Goal: Find contact information: Find contact information

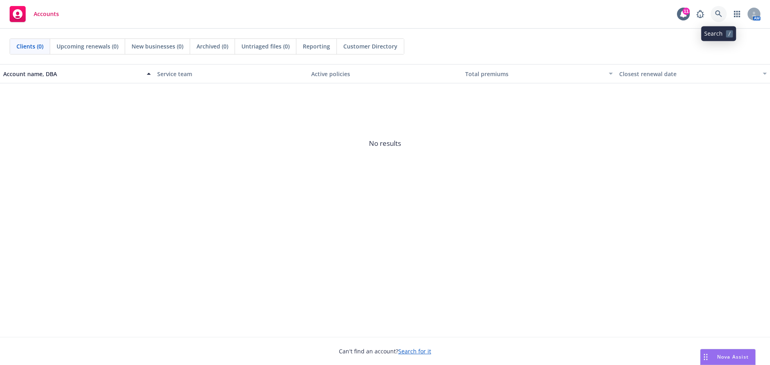
click at [720, 14] on icon at bounding box center [718, 13] width 7 height 7
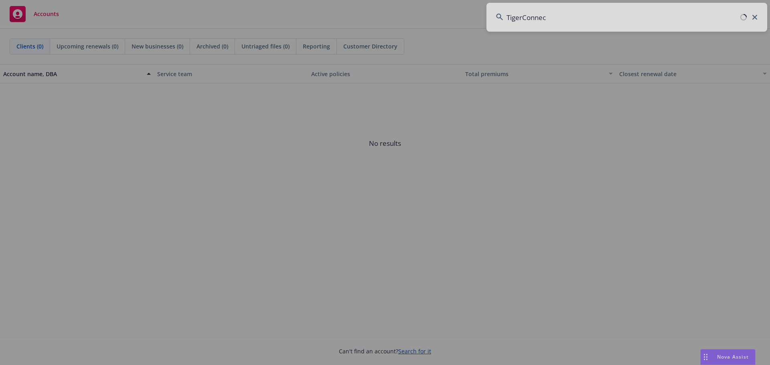
type input "TigerConnect"
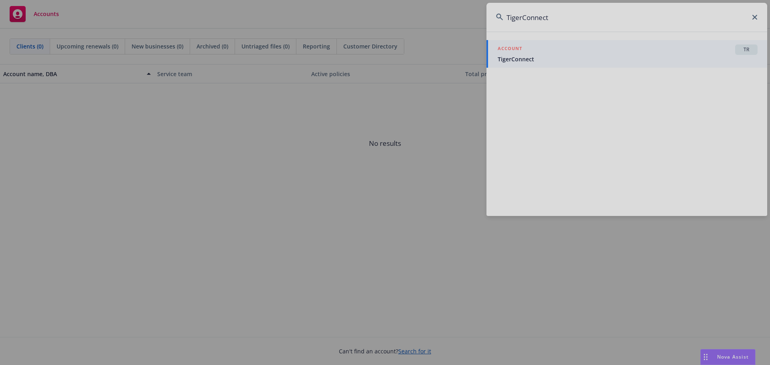
click at [580, 52] on div at bounding box center [385, 182] width 770 height 365
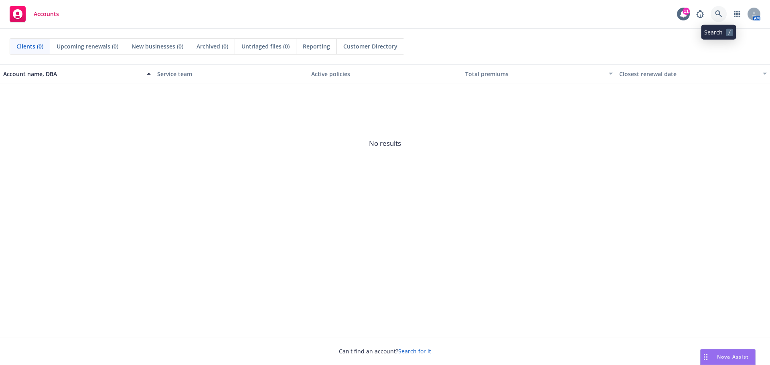
click at [724, 14] on link at bounding box center [719, 14] width 16 height 16
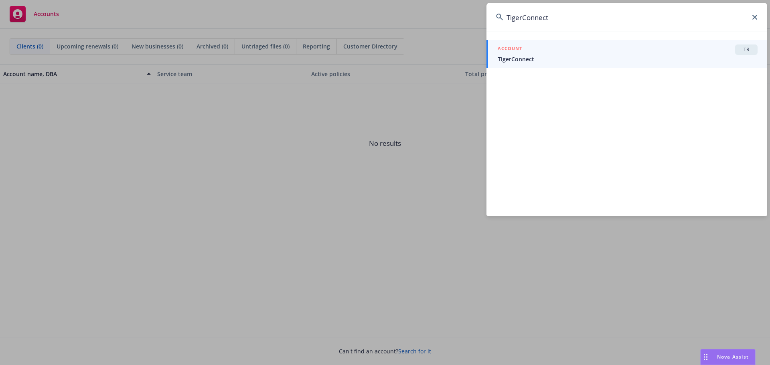
type input "TigerConnect"
click at [607, 58] on span "TigerConnect" at bounding box center [628, 59] width 260 height 8
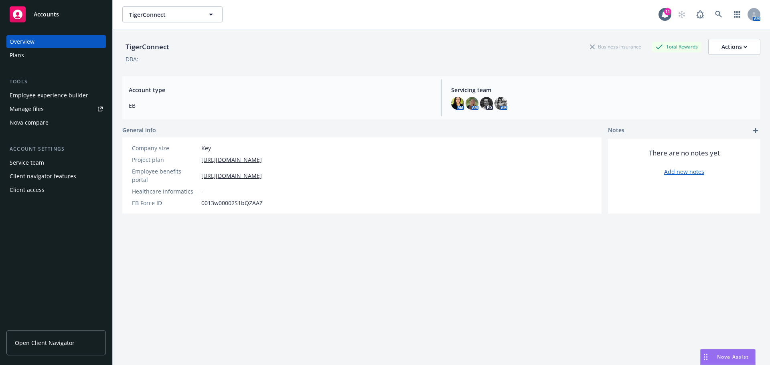
click at [31, 342] on span "Open Client Navigator" at bounding box center [45, 343] width 60 height 8
drag, startPoint x: 57, startPoint y: 341, endPoint x: 65, endPoint y: 337, distance: 8.8
click at [58, 340] on span "Open Client Navigator" at bounding box center [45, 343] width 60 height 8
drag, startPoint x: 53, startPoint y: 340, endPoint x: 207, endPoint y: 226, distance: 191.3
click at [53, 340] on span "Open Client Navigator" at bounding box center [45, 343] width 60 height 8
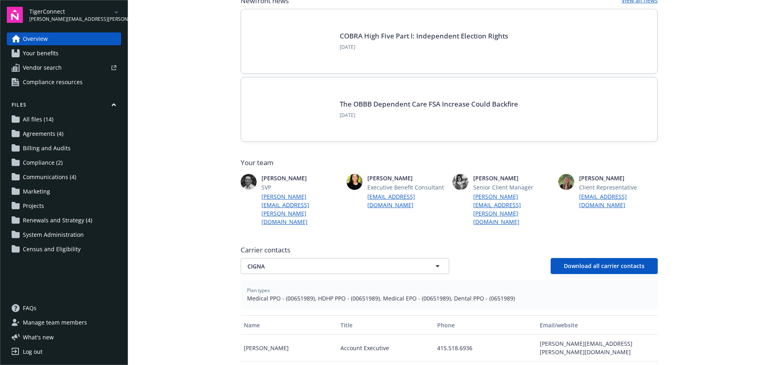
scroll to position [201, 0]
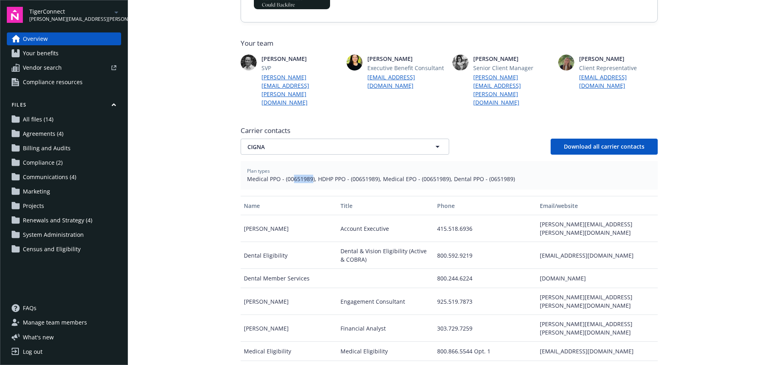
drag, startPoint x: 290, startPoint y: 163, endPoint x: 308, endPoint y: 164, distance: 18.5
click at [308, 175] on span "Medical PPO - (00651989), HDHP PPO - (00651989), Medical EPO - (00651989), Dent…" at bounding box center [449, 179] width 404 height 8
copy span "651989"
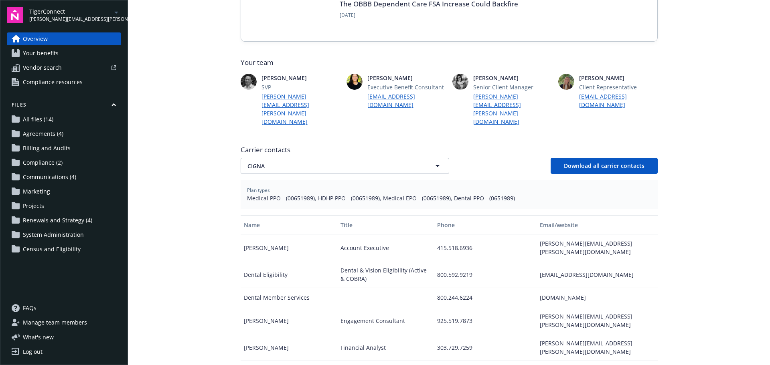
scroll to position [201, 0]
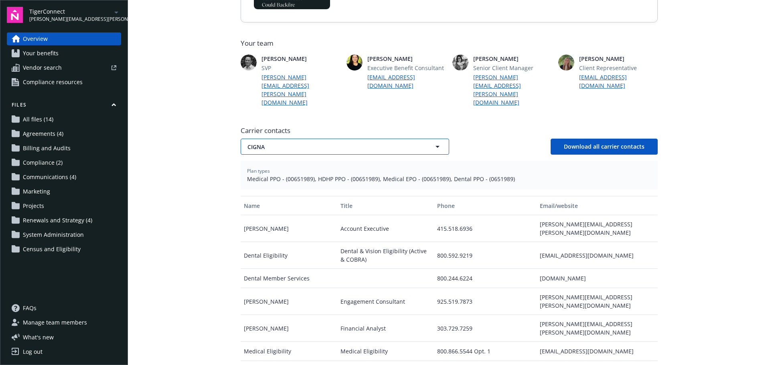
click at [268, 143] on span "CIGNA" at bounding box center [331, 147] width 167 height 8
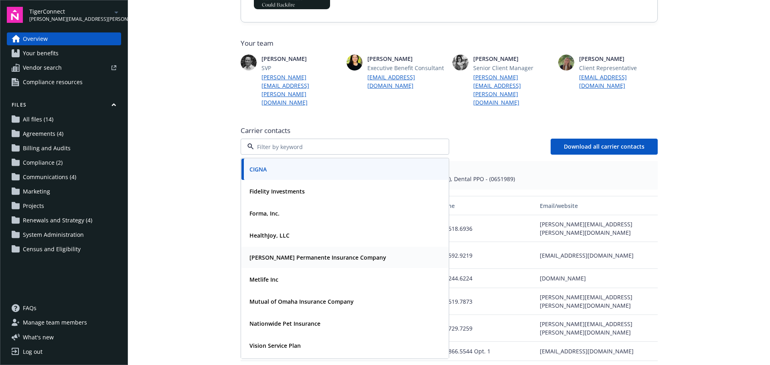
scroll to position [20, 0]
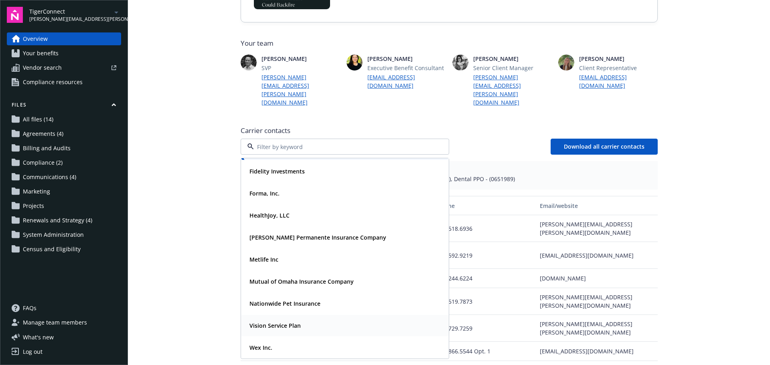
click at [274, 322] on strong "Vision Service Plan" at bounding box center [275, 326] width 51 height 8
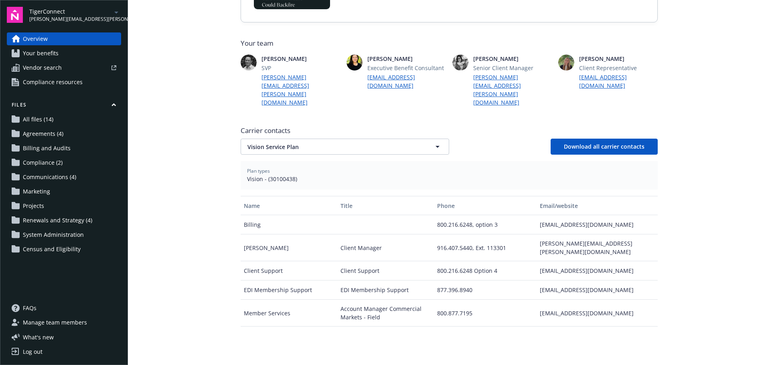
scroll to position [241, 0]
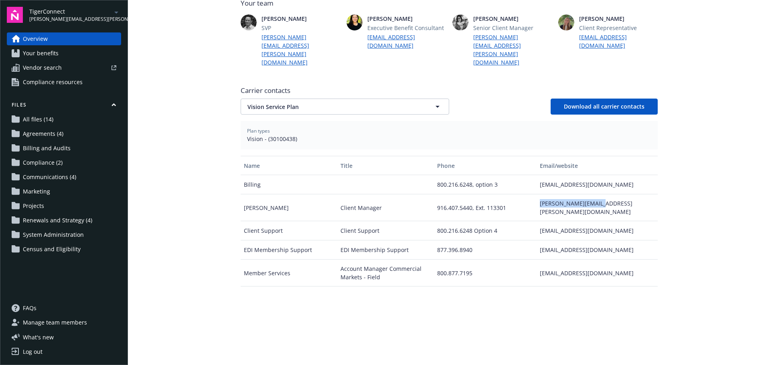
drag, startPoint x: 597, startPoint y: 187, endPoint x: 524, endPoint y: 193, distance: 73.7
click at [524, 195] on div "Chris Kassel Client Manager 916.407.5440, Ext. 113301 chris.kassel@vsp.com" at bounding box center [449, 208] width 417 height 27
copy div "chris.kassel@vsp.com"
click at [295, 103] on span "Vision Service Plan" at bounding box center [331, 107] width 167 height 8
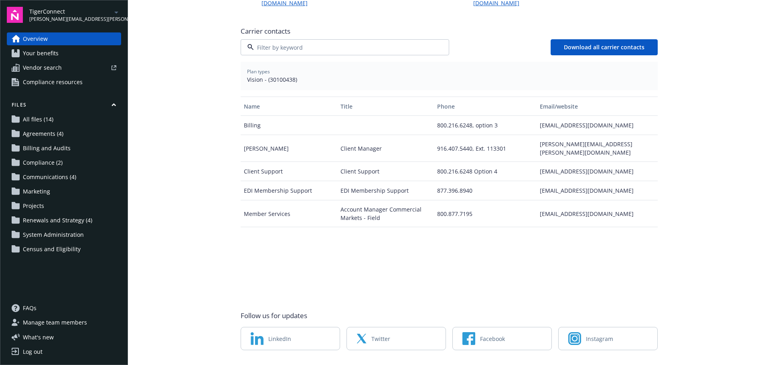
scroll to position [304, 0]
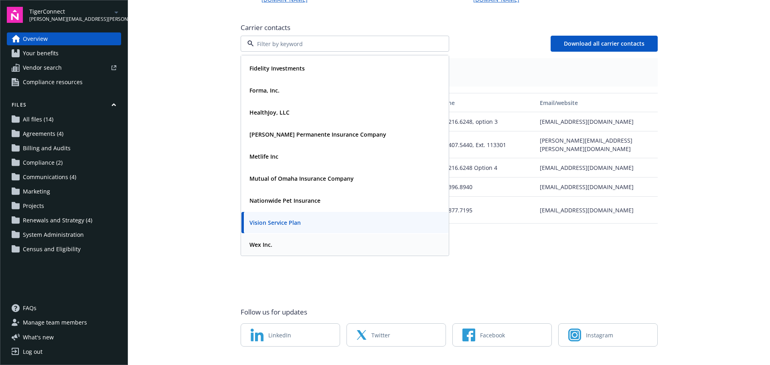
click at [280, 239] on div "Wex Inc." at bounding box center [344, 245] width 197 height 12
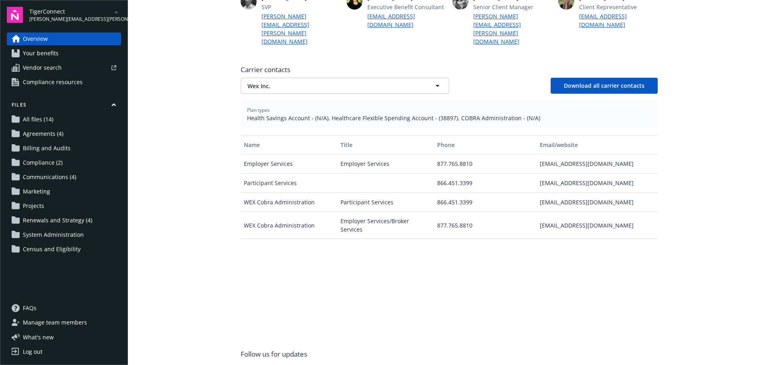
scroll to position [223, 0]
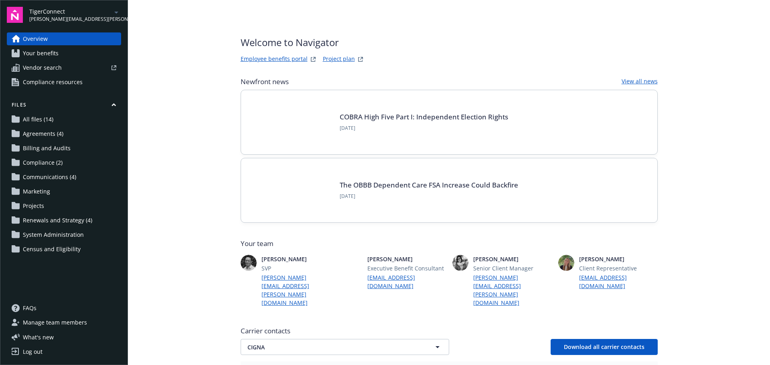
scroll to position [160, 0]
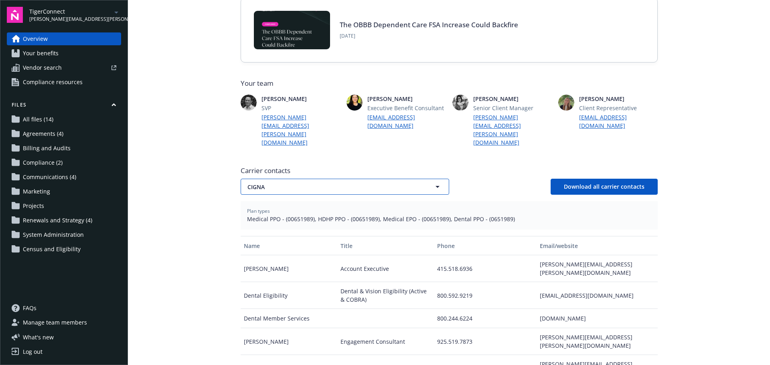
click at [271, 179] on button "CIGNA" at bounding box center [345, 187] width 209 height 16
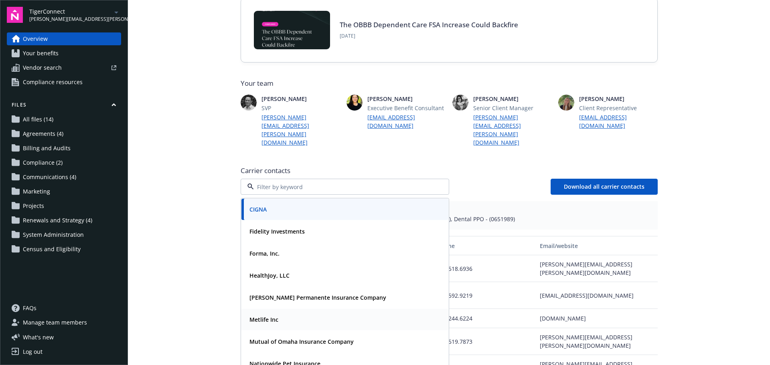
click at [266, 316] on strong "Metlife Inc" at bounding box center [264, 320] width 29 height 8
